Goal: Task Accomplishment & Management: Use online tool/utility

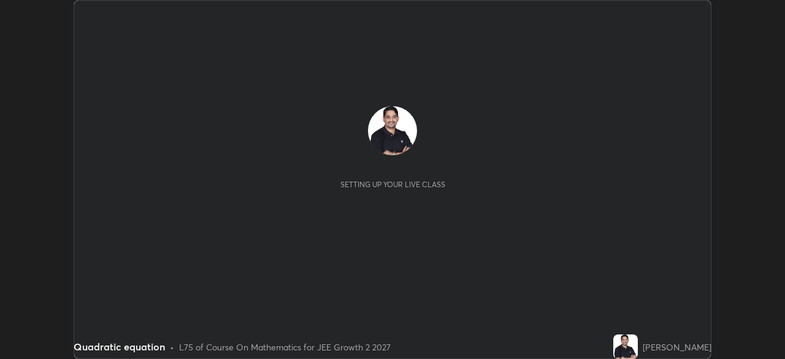
scroll to position [359, 785]
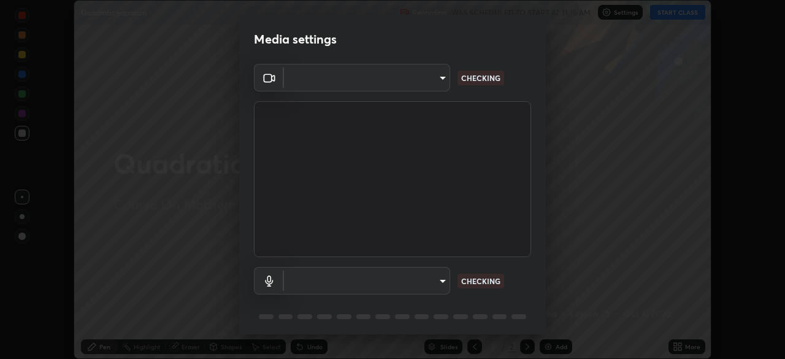
type input "7da4a789ca5c3b289f91b878aebf3769d603dce1d3acf67b661988e88742cb6b"
click at [546, 312] on div "Media settings OBS Virtual Camera 7da4a789ca5c3b289f91b878aebf3769d603dce1d3acf…" at bounding box center [392, 179] width 785 height 359
click at [546, 317] on div "Media settings OBS Virtual Camera 7da4a789ca5c3b289f91b878aebf3769d603dce1d3acf…" at bounding box center [392, 179] width 785 height 359
click at [441, 277] on body "Erase all Quadratic equation Recording WAS SCHEDULED TO START AT 11:15 AM Setti…" at bounding box center [392, 179] width 785 height 359
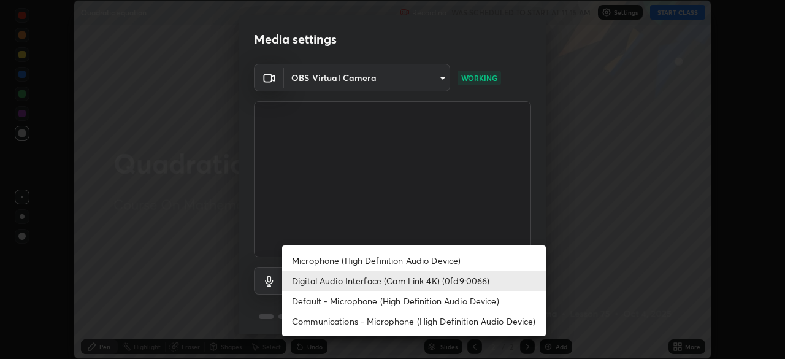
click at [426, 259] on li "Microphone (High Definition Audio Device)" at bounding box center [414, 260] width 264 height 20
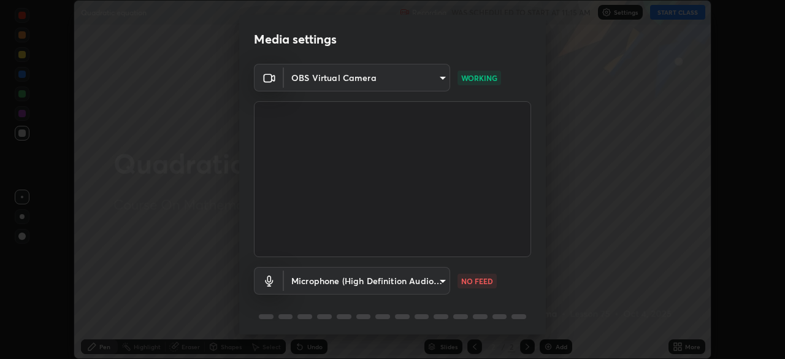
click at [445, 283] on body "Erase all Quadratic equation Recording WAS SCHEDULED TO START AT 11:15 AM Setti…" at bounding box center [392, 179] width 785 height 359
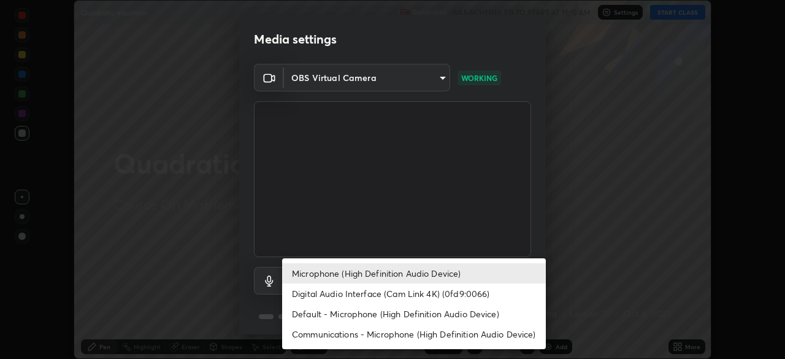
click at [429, 313] on li "Default - Microphone (High Definition Audio Device)" at bounding box center [414, 314] width 264 height 20
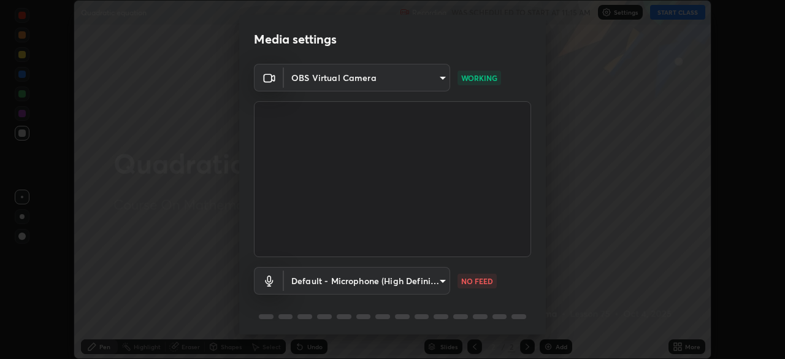
click at [442, 282] on body "Erase all Quadratic equation Recording WAS SCHEDULED TO START AT 11:15 AM Setti…" at bounding box center [392, 179] width 785 height 359
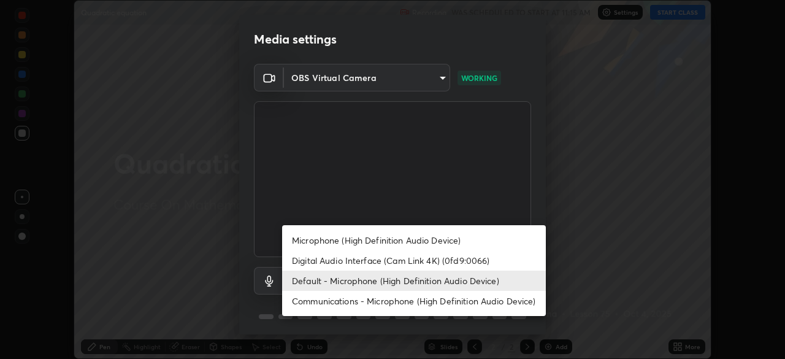
click at [435, 259] on li "Digital Audio Interface (Cam Link 4K) (0fd9:0066)" at bounding box center [414, 260] width 264 height 20
type input "f06f4949873e44ad7b979a91ac01acc3bcfacb48c8e24a8d9cfffa01efa002b7"
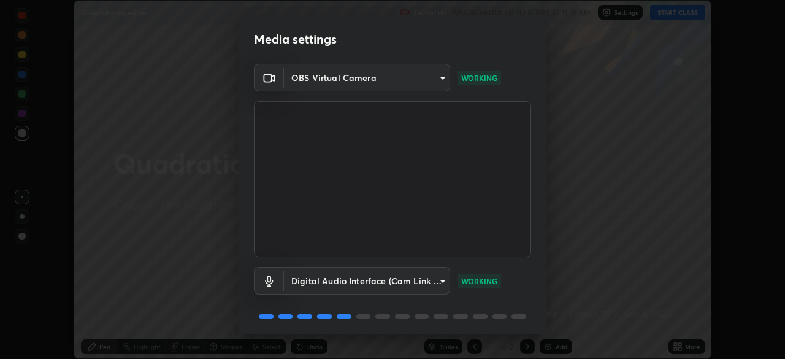
click at [546, 318] on div "Media settings OBS Virtual Camera 7da4a789ca5c3b289f91b878aebf3769d603dce1d3acf…" at bounding box center [392, 179] width 785 height 359
click at [546, 321] on div "Media settings OBS Virtual Camera 7da4a789ca5c3b289f91b878aebf3769d603dce1d3acf…" at bounding box center [392, 179] width 785 height 359
click at [546, 324] on div "Media settings OBS Virtual Camera 7da4a789ca5c3b289f91b878aebf3769d603dce1d3acf…" at bounding box center [392, 179] width 785 height 359
click at [546, 327] on div "Media settings OBS Virtual Camera 7da4a789ca5c3b289f91b878aebf3769d603dce1d3acf…" at bounding box center [392, 179] width 785 height 359
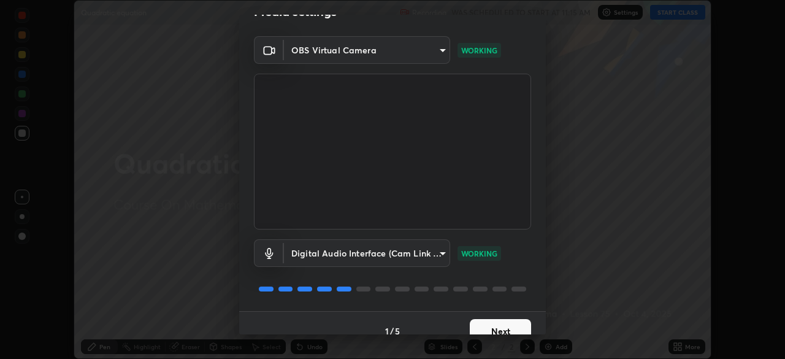
scroll to position [44, 0]
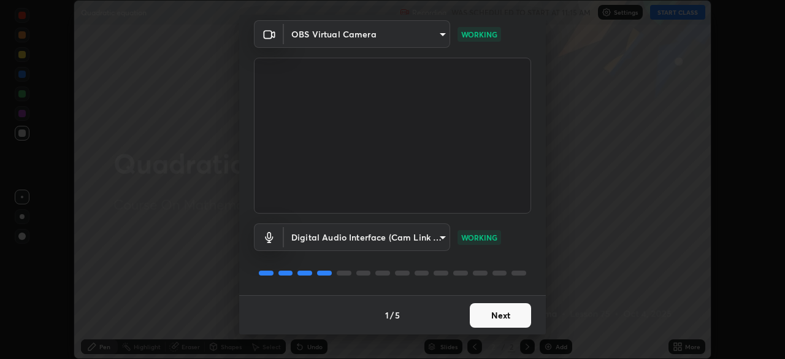
click at [513, 312] on button "Next" at bounding box center [500, 315] width 61 height 25
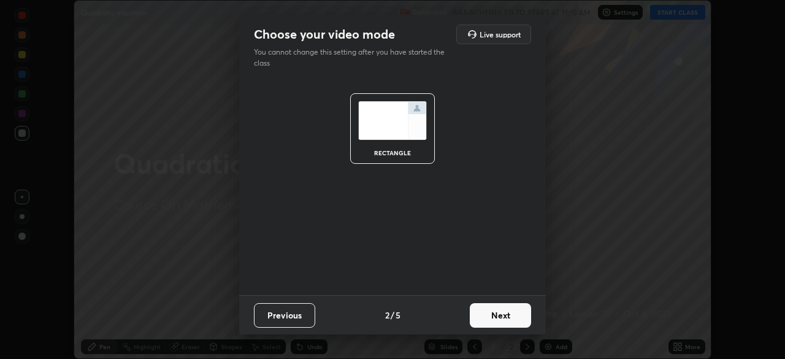
click at [519, 316] on button "Next" at bounding box center [500, 315] width 61 height 25
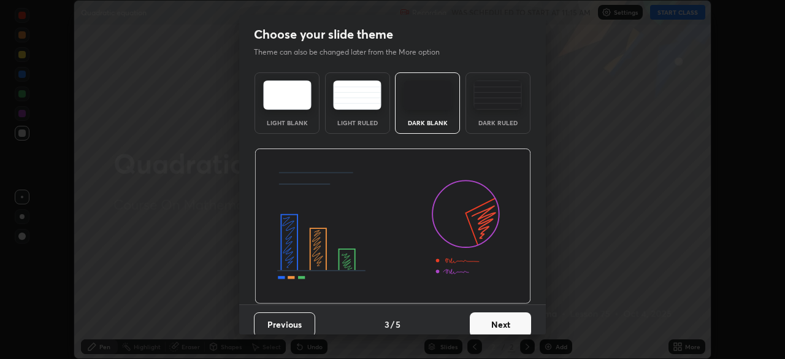
click at [546, 329] on div "Choose your slide theme Theme can also be changed later from the More option Li…" at bounding box center [392, 179] width 785 height 359
click at [546, 332] on div "Choose your slide theme Theme can also be changed later from the More option Li…" at bounding box center [392, 179] width 785 height 359
click at [513, 325] on button "Next" at bounding box center [500, 324] width 61 height 25
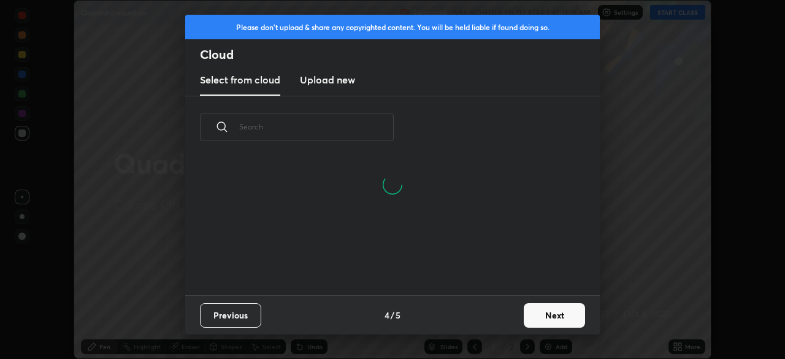
click at [538, 316] on button "Next" at bounding box center [554, 315] width 61 height 25
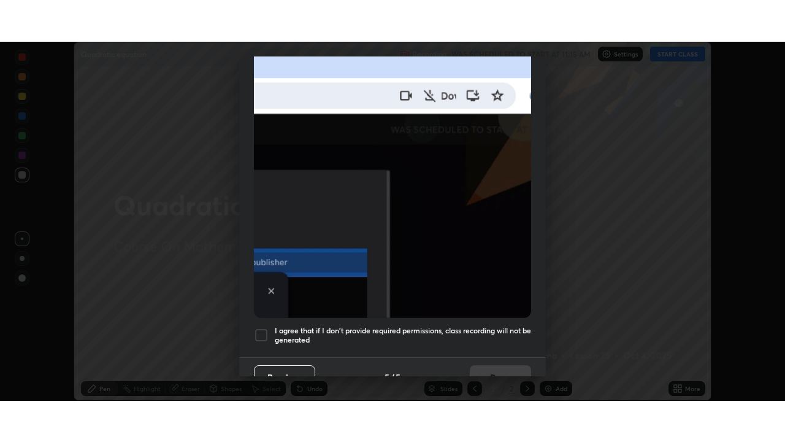
scroll to position [285, 0]
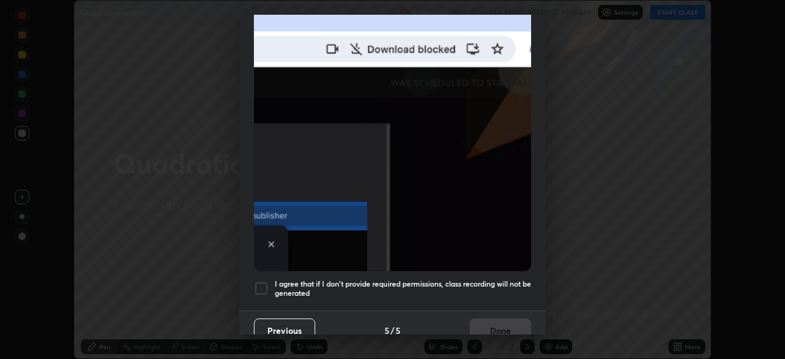
click at [453, 266] on div "Allow "Download multiple files" if prompted: If download blocked popup comes, o…" at bounding box center [392, 52] width 307 height 516
click at [496, 279] on h5 "I agree that if I don't provide required permissions, class recording will not …" at bounding box center [403, 288] width 256 height 19
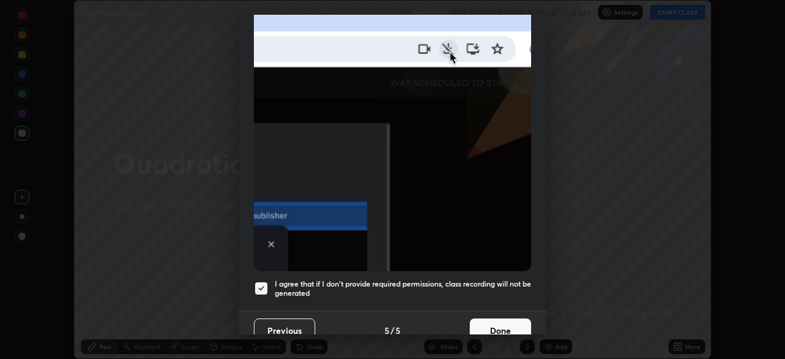
click at [505, 324] on button "Done" at bounding box center [500, 330] width 61 height 25
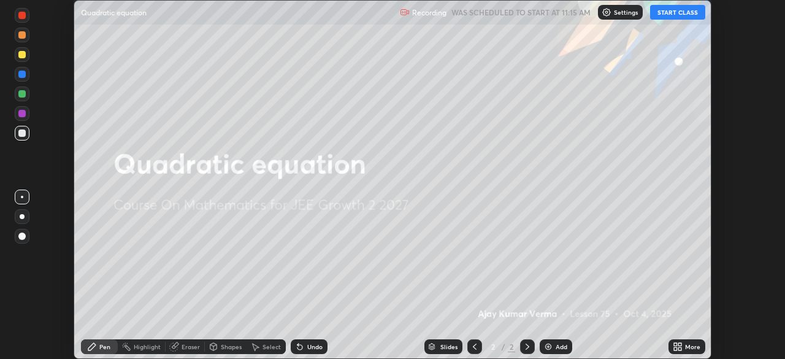
click at [674, 11] on button "START CLASS" at bounding box center [677, 12] width 55 height 15
click at [680, 348] on icon at bounding box center [679, 348] width 3 height 3
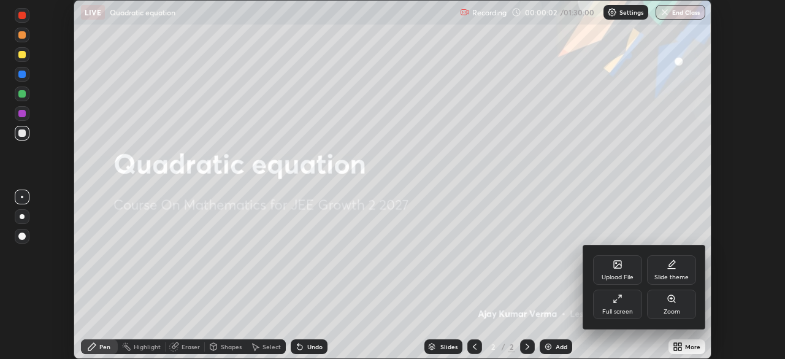
click at [621, 301] on icon at bounding box center [618, 299] width 10 height 10
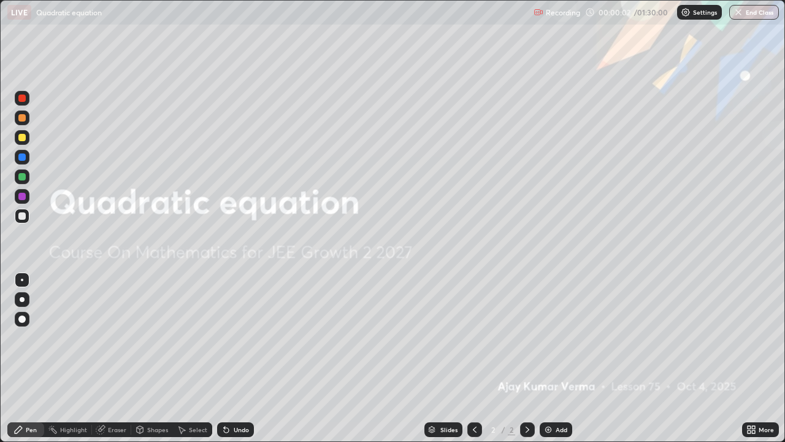
scroll to position [442, 785]
click at [547, 358] on img at bounding box center [548, 429] width 10 height 10
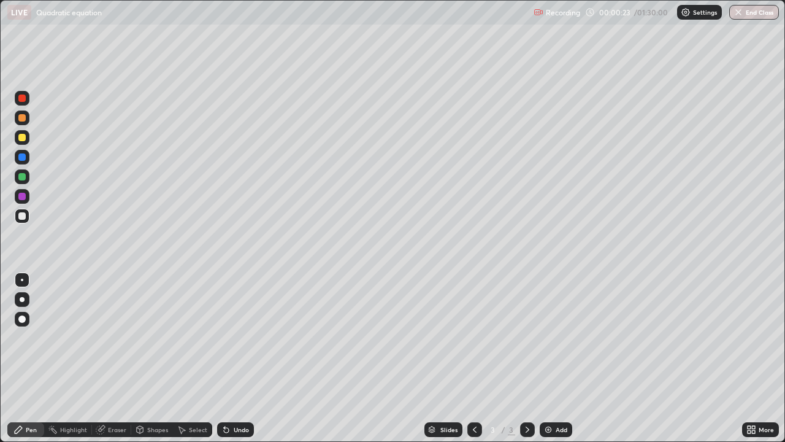
click at [23, 116] on div at bounding box center [21, 117] width 7 height 7
click at [23, 139] on div at bounding box center [21, 137] width 7 height 7
click at [24, 217] on div at bounding box center [21, 215] width 7 height 7
click at [16, 135] on div at bounding box center [22, 137] width 15 height 15
click at [21, 219] on div at bounding box center [21, 215] width 7 height 7
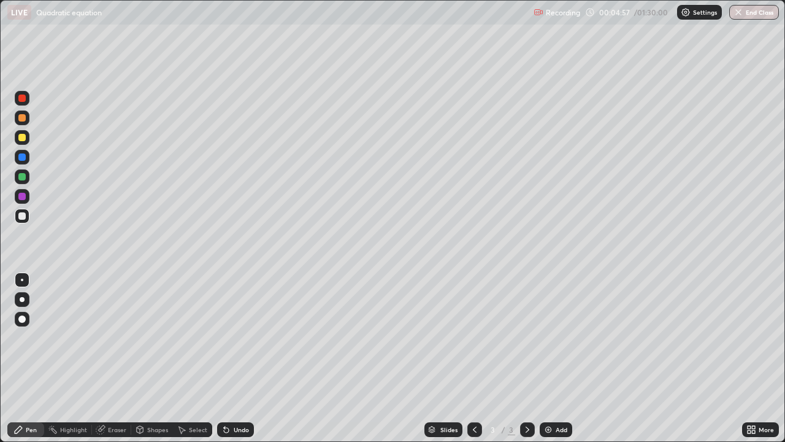
click at [21, 138] on div at bounding box center [21, 137] width 7 height 7
click at [23, 118] on div at bounding box center [21, 117] width 7 height 7
click at [548, 358] on img at bounding box center [548, 429] width 10 height 10
click at [475, 358] on icon at bounding box center [475, 429] width 10 height 10
click at [526, 358] on icon at bounding box center [528, 429] width 10 height 10
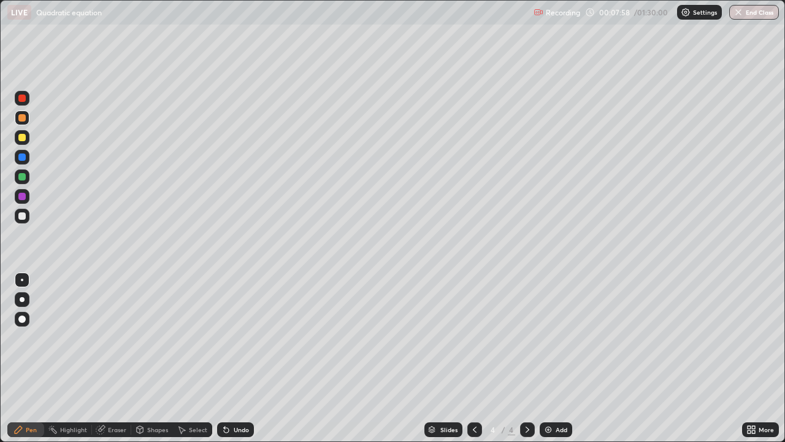
click at [118, 358] on div "Eraser" at bounding box center [117, 429] width 18 height 6
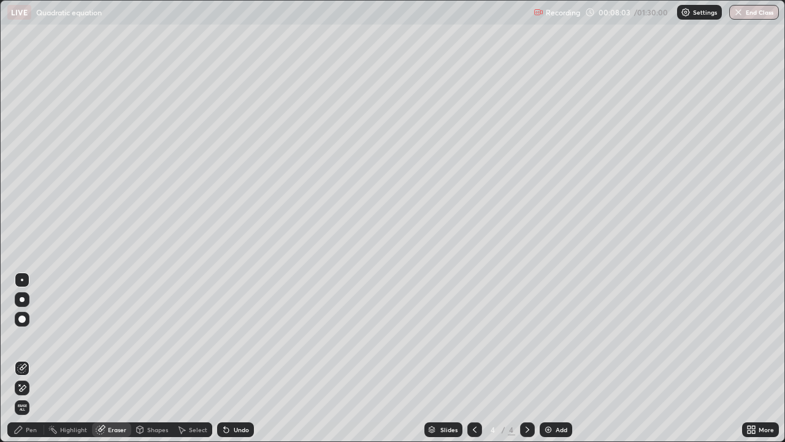
click at [31, 358] on div "Pen" at bounding box center [31, 429] width 11 height 6
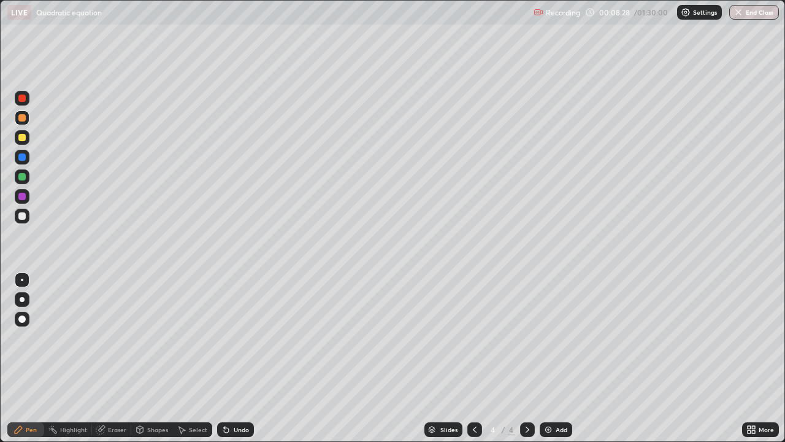
click at [23, 216] on div at bounding box center [21, 215] width 7 height 7
click at [472, 358] on icon at bounding box center [475, 429] width 10 height 10
click at [526, 358] on icon at bounding box center [528, 429] width 10 height 10
click at [21, 197] on div at bounding box center [21, 196] width 7 height 7
click at [21, 174] on div at bounding box center [21, 176] width 7 height 7
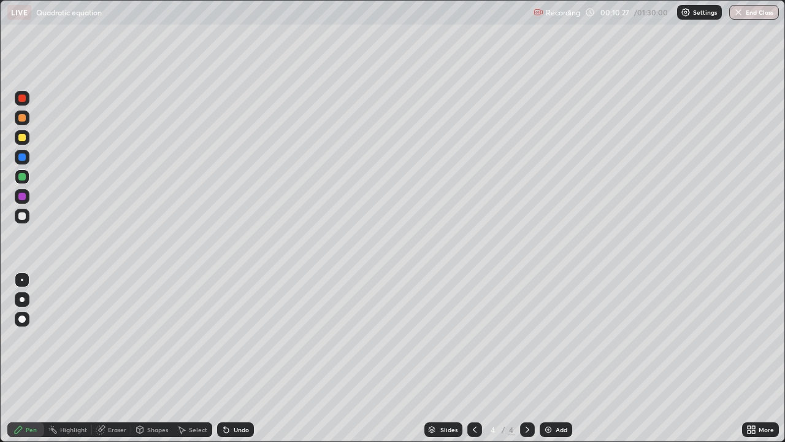
click at [23, 213] on div at bounding box center [21, 215] width 7 height 7
click at [22, 159] on div at bounding box center [21, 156] width 7 height 7
click at [19, 191] on div at bounding box center [22, 196] width 15 height 15
click at [22, 194] on div at bounding box center [21, 196] width 7 height 7
click at [24, 212] on div at bounding box center [21, 215] width 7 height 7
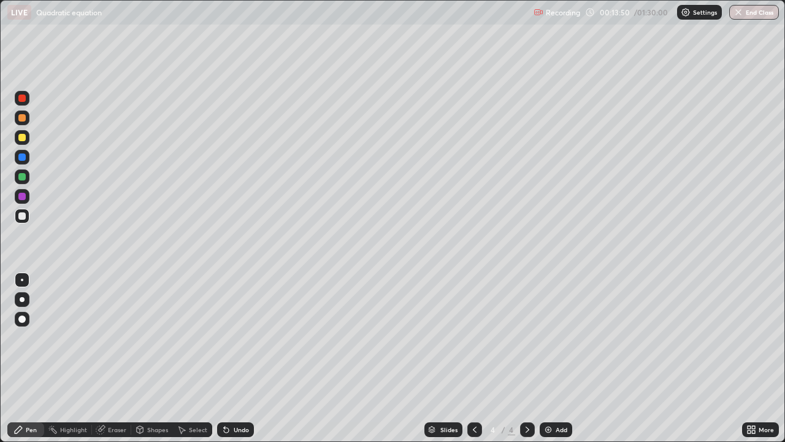
click at [110, 358] on div "Eraser" at bounding box center [117, 429] width 18 height 6
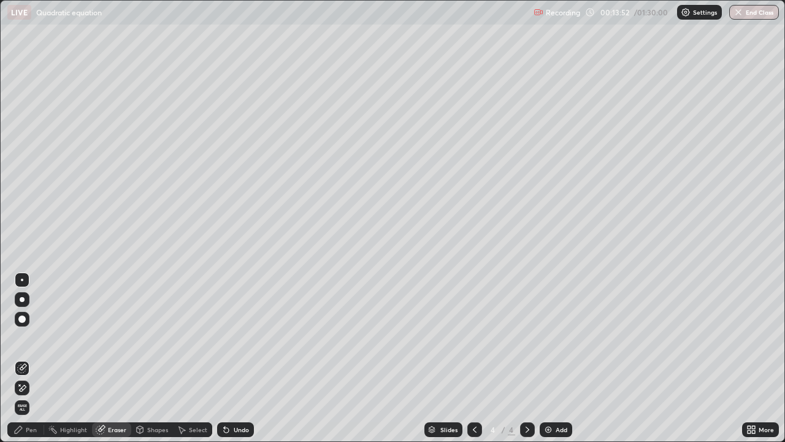
click at [31, 358] on div "Pen" at bounding box center [25, 429] width 37 height 15
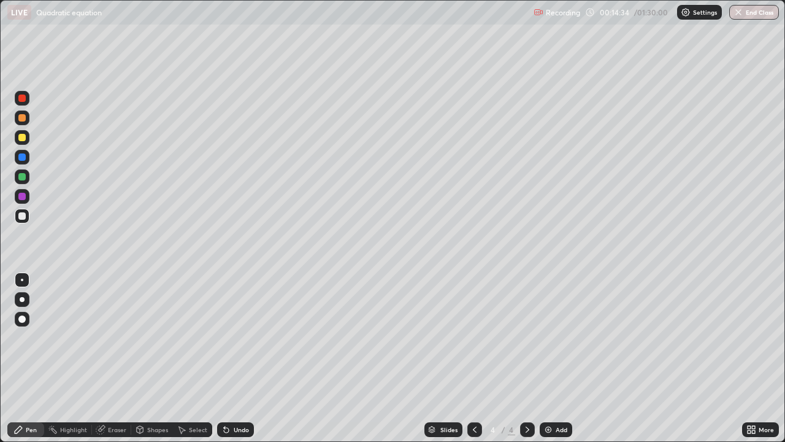
click at [25, 196] on div at bounding box center [21, 196] width 7 height 7
click at [121, 358] on div "Eraser" at bounding box center [117, 429] width 18 height 6
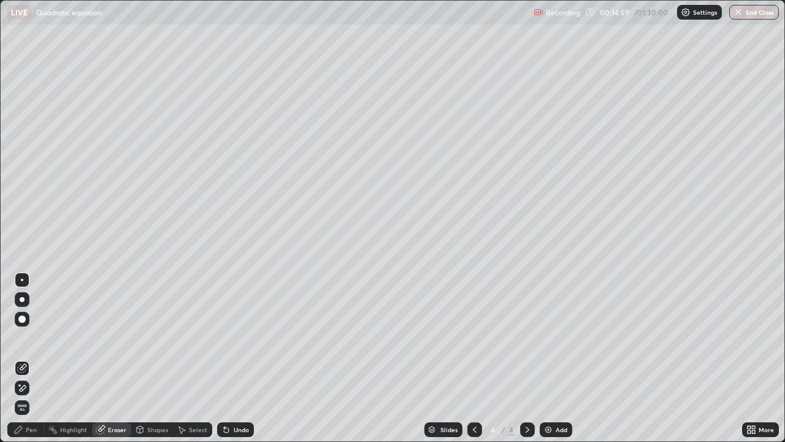
click at [29, 358] on div "Pen" at bounding box center [31, 429] width 11 height 6
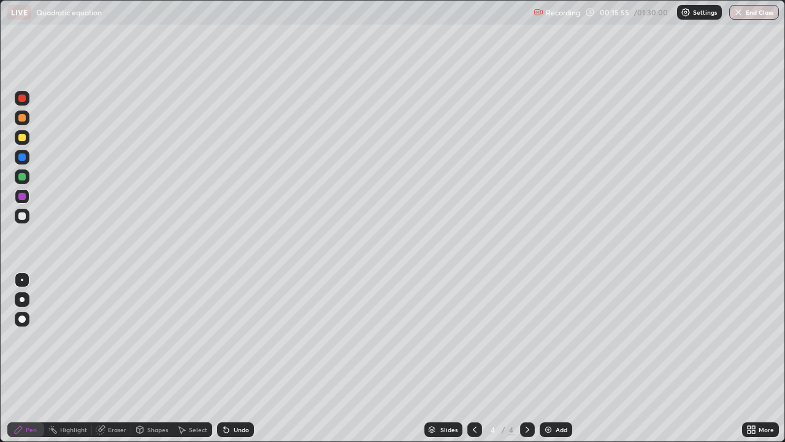
click at [550, 358] on img at bounding box center [548, 429] width 10 height 10
click at [22, 138] on div at bounding box center [21, 137] width 7 height 7
click at [472, 358] on icon at bounding box center [475, 429] width 10 height 10
click at [526, 358] on icon at bounding box center [528, 429] width 10 height 10
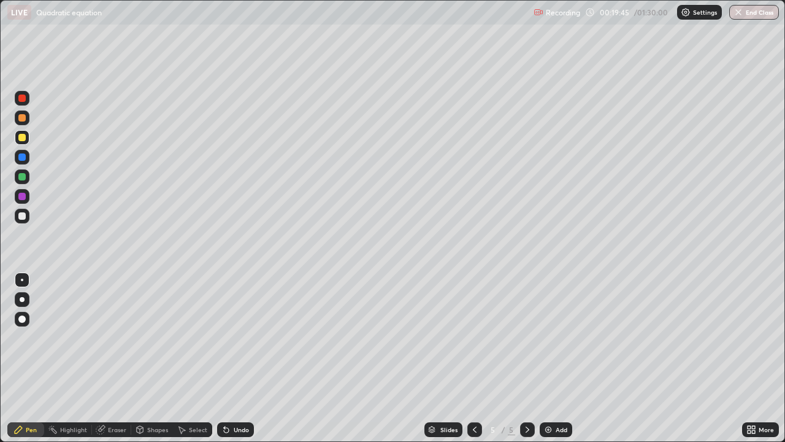
click at [549, 358] on img at bounding box center [548, 429] width 10 height 10
click at [474, 358] on icon at bounding box center [475, 429] width 10 height 10
click at [527, 358] on icon at bounding box center [528, 429] width 4 height 6
click at [24, 117] on div at bounding box center [21, 117] width 7 height 7
click at [232, 23] on div "LIVE Quadratic equation" at bounding box center [267, 12] width 521 height 25
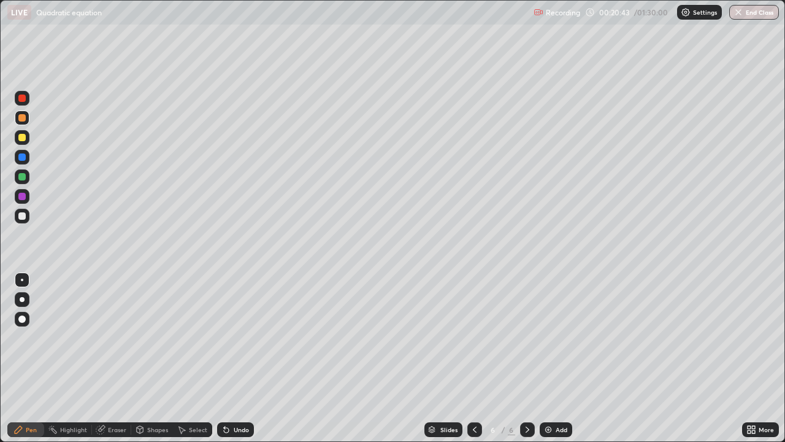
click at [25, 139] on div at bounding box center [21, 137] width 7 height 7
click at [23, 136] on div at bounding box center [21, 137] width 7 height 7
click at [117, 358] on div "Eraser" at bounding box center [117, 429] width 18 height 6
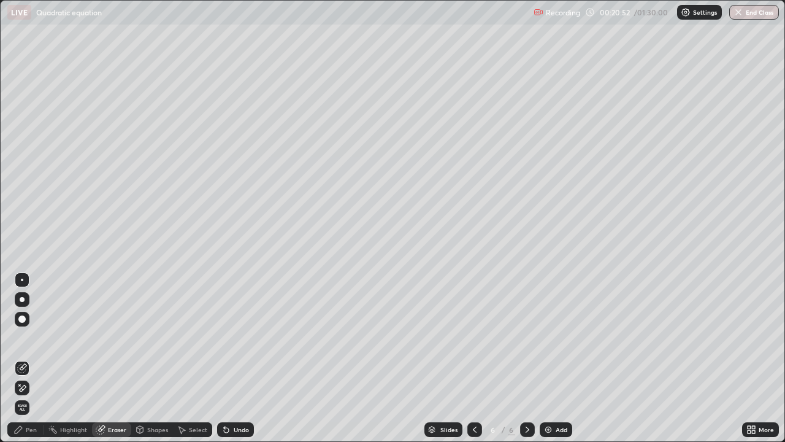
click at [34, 358] on div "Pen" at bounding box center [31, 429] width 11 height 6
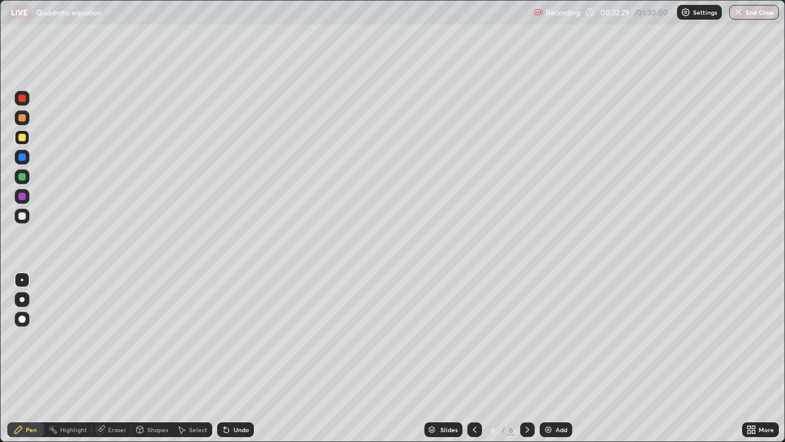
click at [22, 118] on div at bounding box center [21, 117] width 7 height 7
click at [25, 196] on div at bounding box center [21, 196] width 7 height 7
click at [526, 358] on icon at bounding box center [528, 429] width 10 height 10
click at [548, 358] on img at bounding box center [548, 429] width 10 height 10
click at [545, 358] on img at bounding box center [548, 429] width 10 height 10
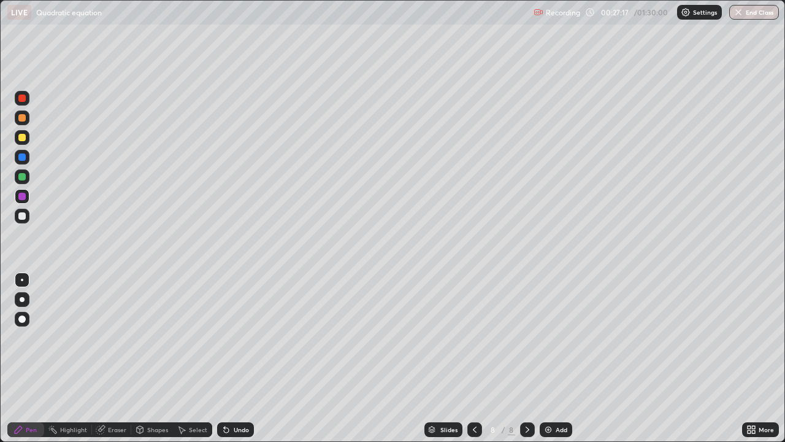
click at [23, 118] on div at bounding box center [21, 117] width 7 height 7
click at [21, 136] on div at bounding box center [21, 137] width 7 height 7
click at [25, 178] on div at bounding box center [21, 176] width 7 height 7
click at [23, 217] on div at bounding box center [21, 215] width 7 height 7
click at [21, 201] on div at bounding box center [22, 196] width 15 height 15
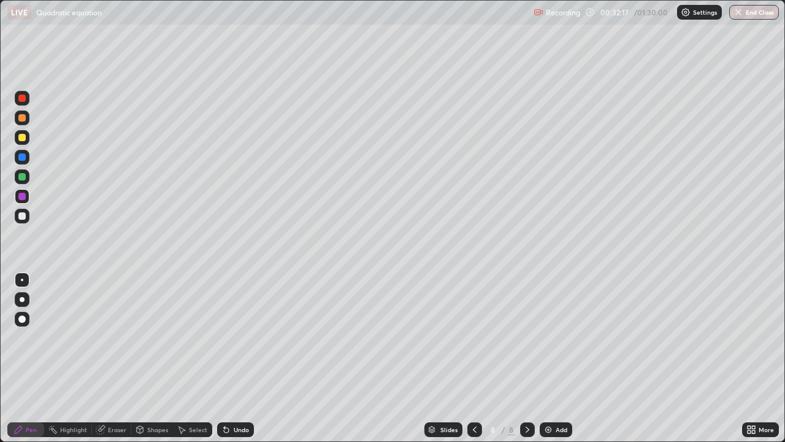
click at [22, 136] on div at bounding box center [21, 137] width 7 height 7
click at [18, 215] on div at bounding box center [21, 215] width 7 height 7
click at [528, 358] on icon at bounding box center [528, 429] width 10 height 10
click at [547, 358] on img at bounding box center [548, 429] width 10 height 10
click at [21, 134] on div at bounding box center [21, 137] width 7 height 7
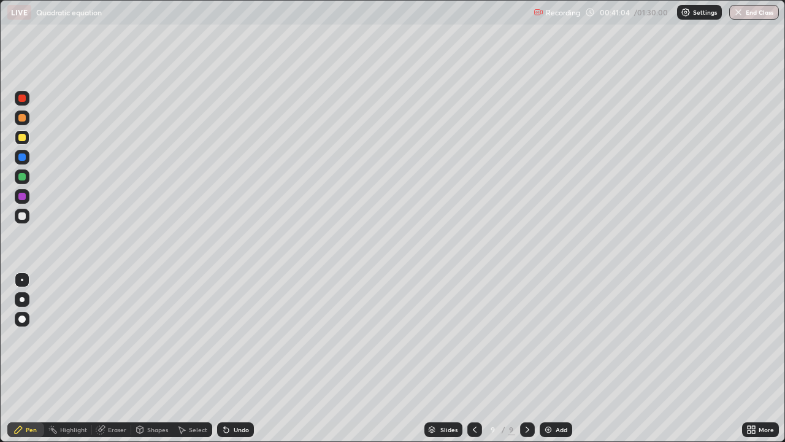
click at [21, 215] on div at bounding box center [21, 215] width 7 height 7
click at [22, 197] on div at bounding box center [21, 196] width 7 height 7
click at [27, 177] on div at bounding box center [22, 176] width 15 height 15
click at [121, 358] on div "Eraser" at bounding box center [117, 429] width 18 height 6
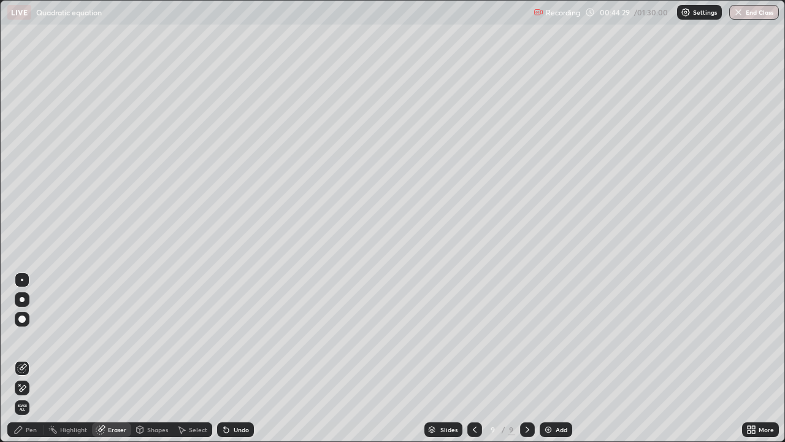
click at [27, 358] on div "Pen" at bounding box center [31, 429] width 11 height 6
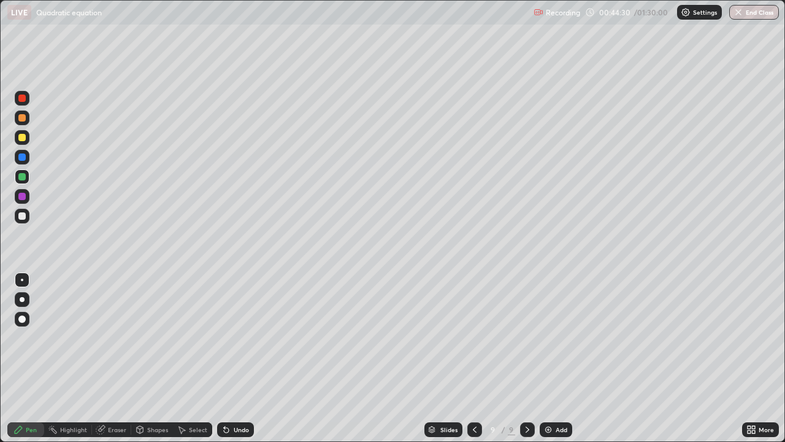
click at [16, 137] on div at bounding box center [22, 137] width 15 height 15
click at [19, 160] on div at bounding box center [22, 157] width 15 height 15
click at [22, 121] on div at bounding box center [21, 117] width 7 height 7
click at [23, 140] on div at bounding box center [21, 137] width 7 height 7
click at [122, 358] on div "Eraser" at bounding box center [111, 429] width 39 height 25
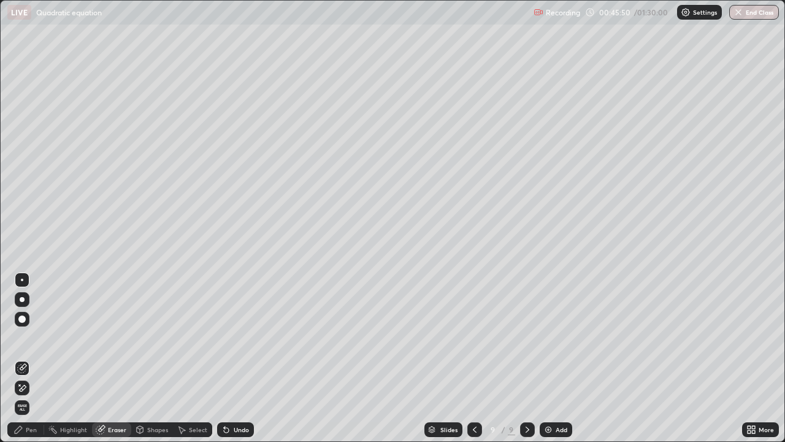
click at [32, 358] on div "Pen" at bounding box center [31, 429] width 11 height 6
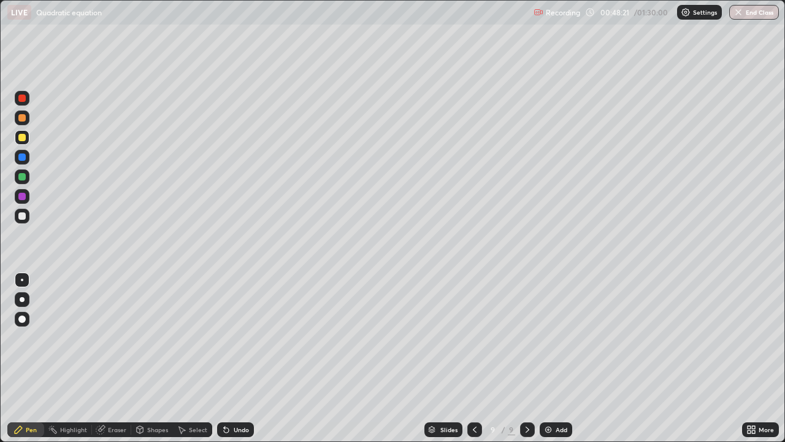
click at [531, 358] on div at bounding box center [527, 429] width 15 height 25
click at [551, 358] on img at bounding box center [548, 429] width 10 height 10
click at [23, 177] on div at bounding box center [21, 176] width 7 height 7
click at [18, 137] on div at bounding box center [21, 137] width 7 height 7
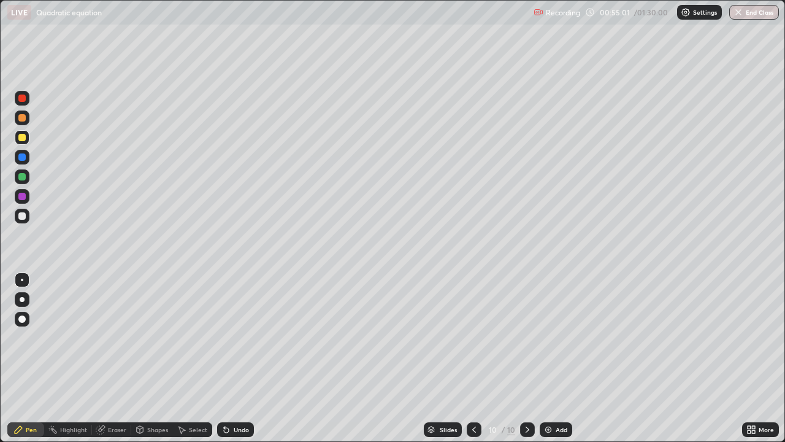
click at [23, 136] on div at bounding box center [21, 137] width 7 height 7
click at [25, 216] on div at bounding box center [21, 215] width 7 height 7
click at [21, 155] on div at bounding box center [21, 156] width 7 height 7
click at [18, 198] on div at bounding box center [21, 196] width 7 height 7
click at [23, 118] on div at bounding box center [21, 117] width 7 height 7
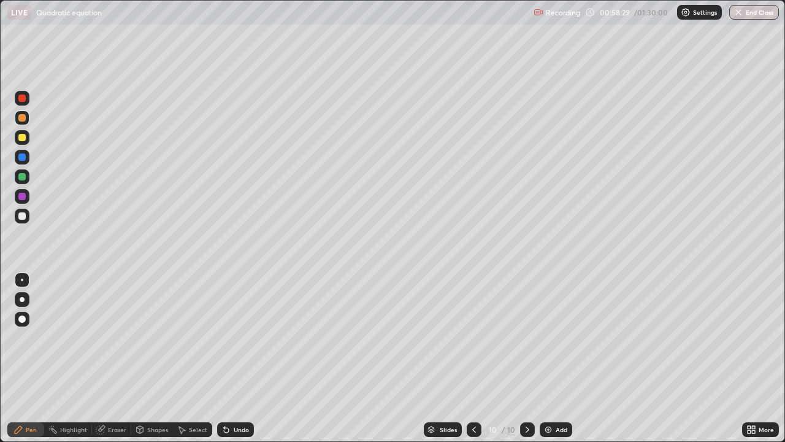
click at [546, 358] on img at bounding box center [548, 429] width 10 height 10
click at [19, 131] on div at bounding box center [22, 137] width 15 height 15
click at [23, 157] on div at bounding box center [21, 156] width 7 height 7
click at [21, 120] on div at bounding box center [21, 117] width 7 height 7
click at [121, 358] on div "Eraser" at bounding box center [111, 429] width 39 height 15
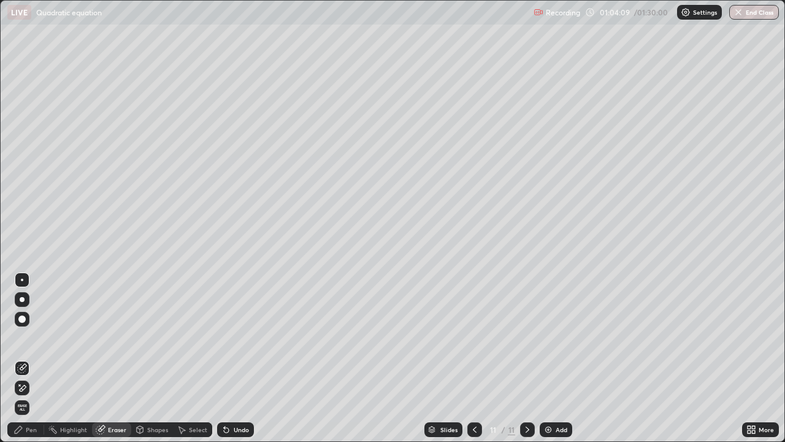
click at [39, 358] on div "Pen" at bounding box center [25, 429] width 37 height 15
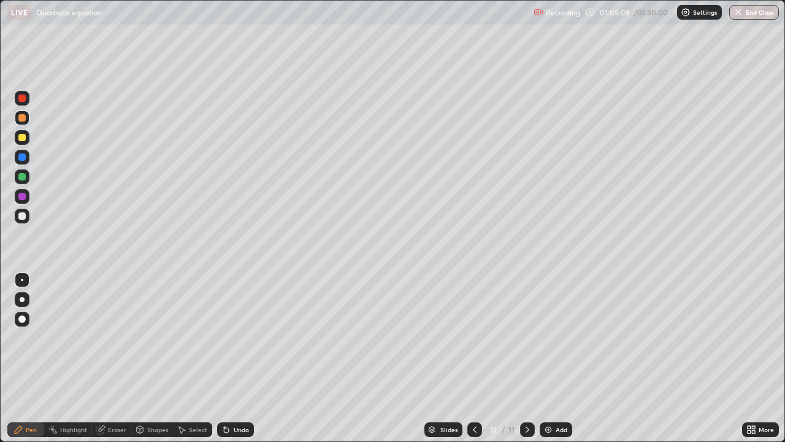
click at [19, 138] on div at bounding box center [21, 137] width 7 height 7
click at [24, 196] on div at bounding box center [21, 196] width 7 height 7
click at [99, 358] on div "Eraser" at bounding box center [111, 429] width 39 height 25
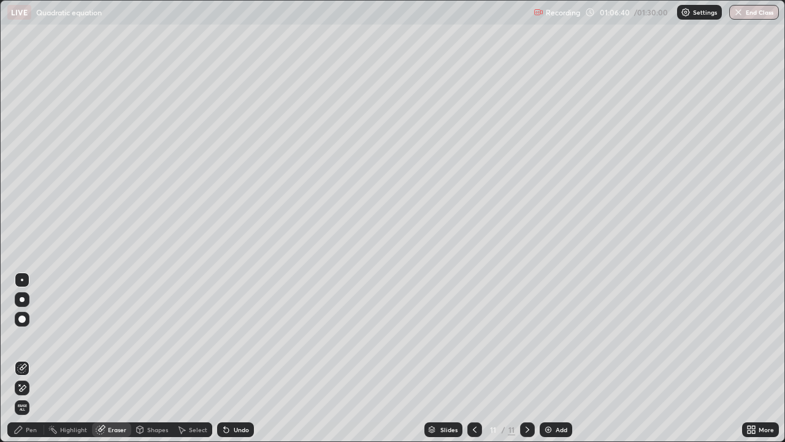
click at [22, 280] on div at bounding box center [22, 279] width 2 height 2
click at [546, 358] on img at bounding box center [548, 429] width 10 height 10
click at [33, 358] on div "Pen" at bounding box center [31, 429] width 11 height 6
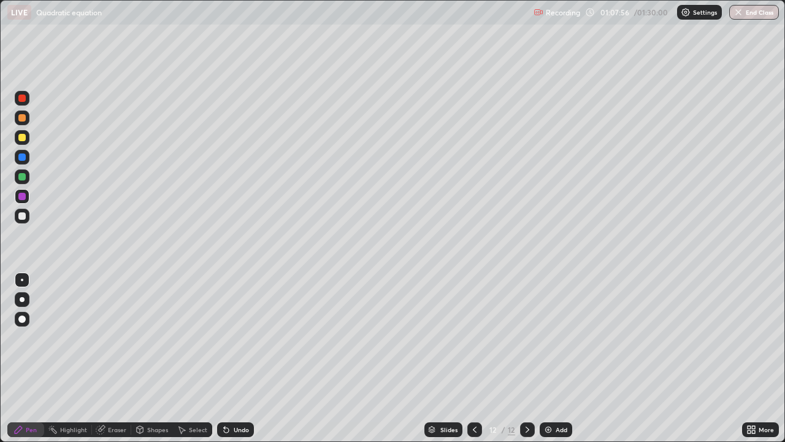
click at [24, 117] on div at bounding box center [21, 117] width 7 height 7
click at [118, 358] on div "Eraser" at bounding box center [117, 429] width 18 height 6
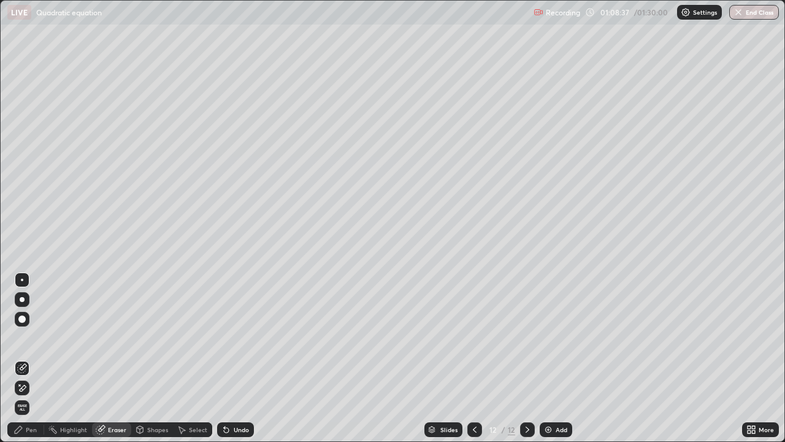
click at [35, 358] on div "Pen" at bounding box center [25, 429] width 37 height 15
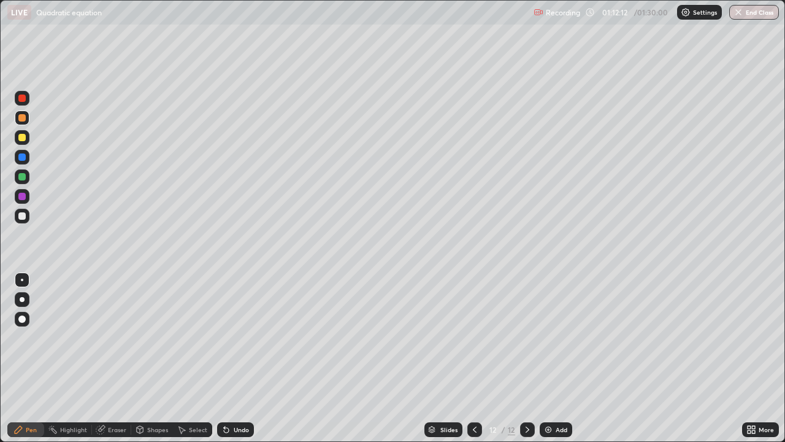
click at [17, 217] on div at bounding box center [22, 216] width 15 height 15
click at [20, 179] on div at bounding box center [21, 176] width 7 height 7
click at [28, 221] on div at bounding box center [22, 216] width 15 height 15
click at [24, 194] on div at bounding box center [21, 196] width 7 height 7
click at [26, 178] on div at bounding box center [22, 176] width 15 height 15
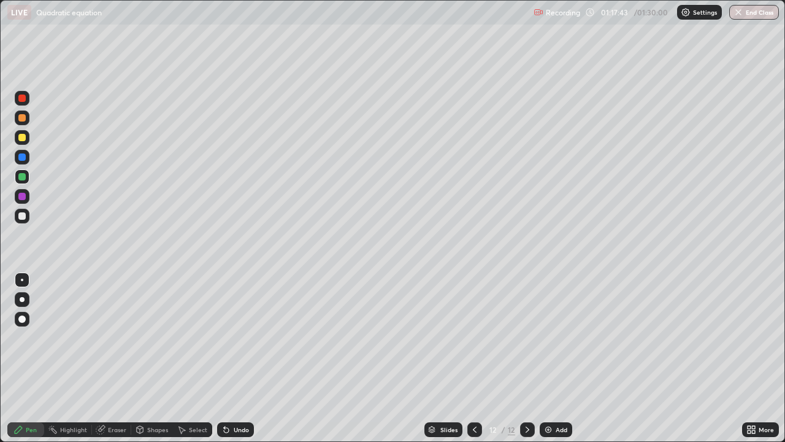
click at [23, 216] on div at bounding box center [21, 215] width 7 height 7
click at [754, 13] on button "End Class" at bounding box center [754, 12] width 50 height 15
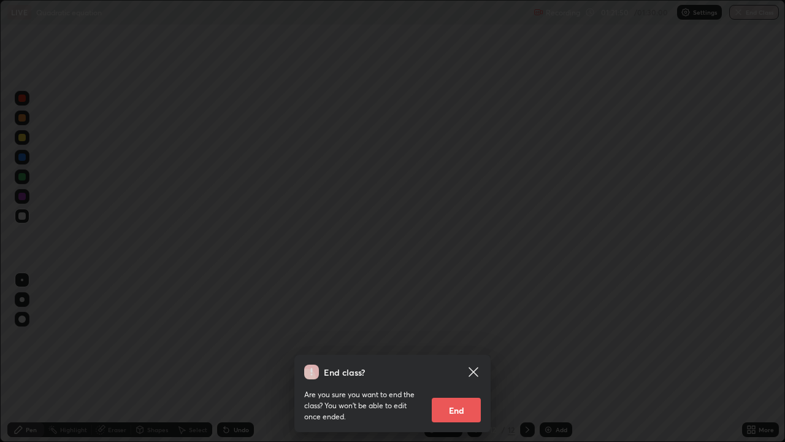
click at [457, 358] on button "End" at bounding box center [456, 409] width 49 height 25
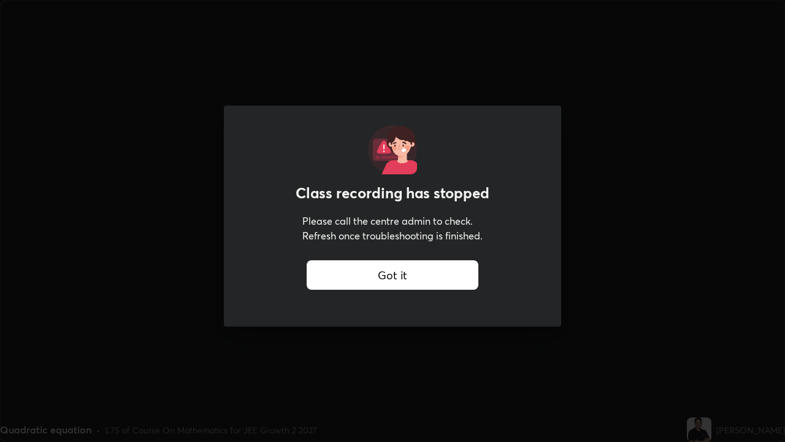
click at [454, 263] on div "Got it" at bounding box center [393, 274] width 172 height 29
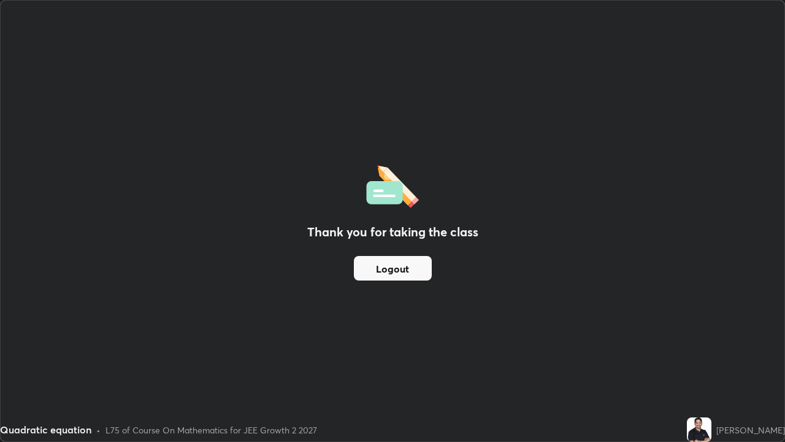
click at [422, 264] on button "Logout" at bounding box center [393, 268] width 78 height 25
